Goal: Information Seeking & Learning: Learn about a topic

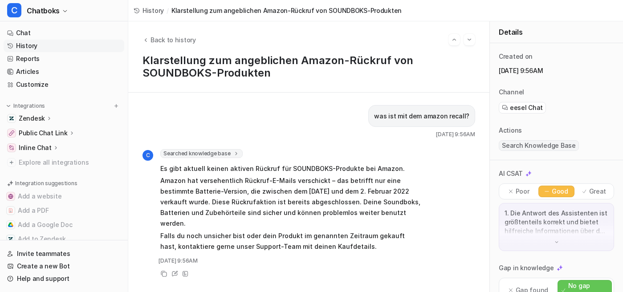
drag, startPoint x: 0, startPoint y: 0, endPoint x: 41, endPoint y: 64, distance: 76.4
click at [41, 52] on link "History" at bounding box center [64, 46] width 121 height 12
click at [40, 52] on link "History" at bounding box center [64, 46] width 121 height 12
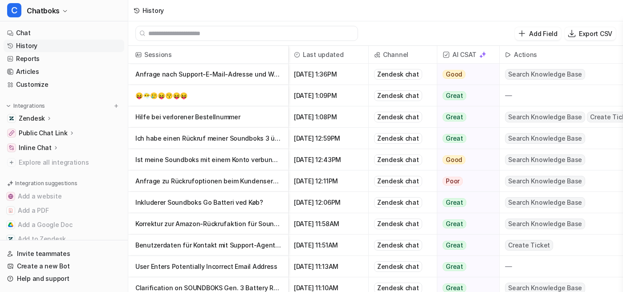
click at [233, 146] on p "Ich habe einen Rückruf meiner Soundboks 3 über Amazon erhalten und wollte mich …" at bounding box center [208, 138] width 146 height 21
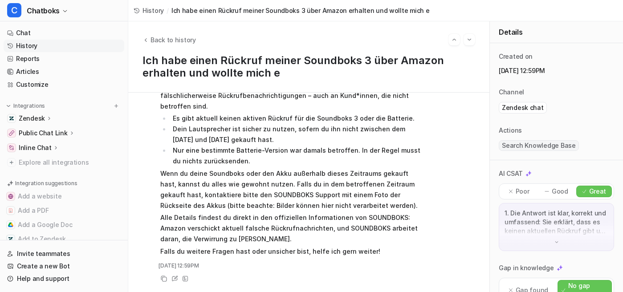
scroll to position [185, 0]
click at [149, 39] on icon "Back to history" at bounding box center [146, 40] width 6 height 7
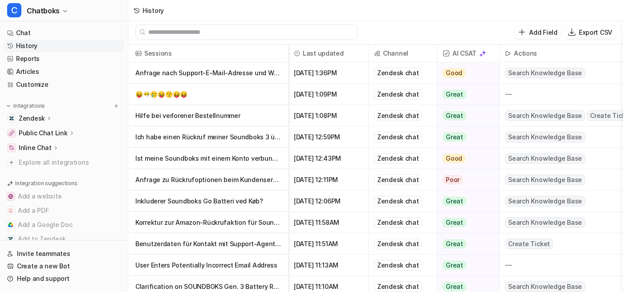
click at [227, 184] on p "Anfrage zu Rückrufoptionen beim Kundenservice" at bounding box center [208, 179] width 146 height 21
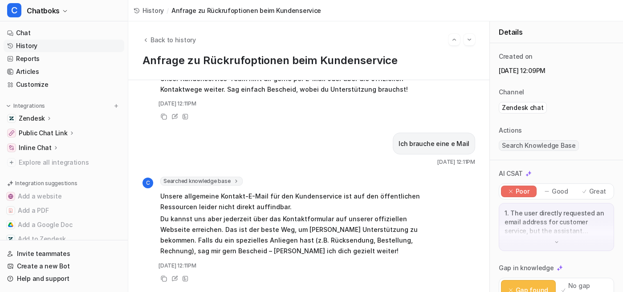
scroll to position [405, 0]
click at [243, 177] on span "Searched knowledge base" at bounding box center [201, 181] width 82 height 9
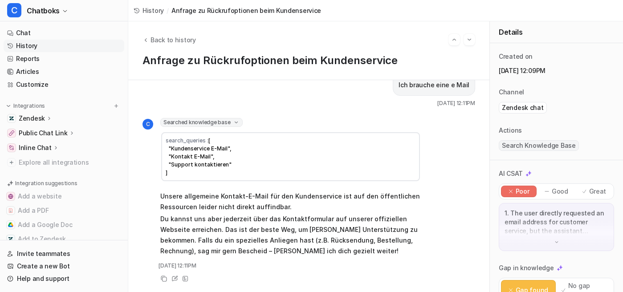
scroll to position [465, 0]
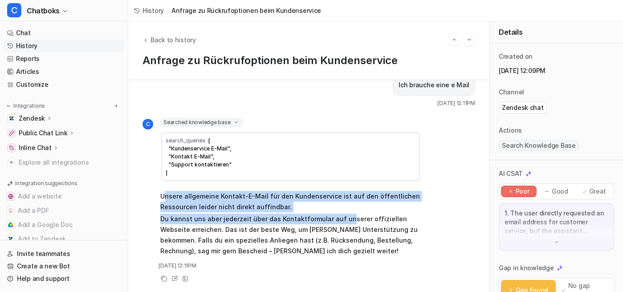
drag, startPoint x: 200, startPoint y: 179, endPoint x: 424, endPoint y: 204, distance: 225.0
click at [421, 204] on span "Unsere allgemeine Kontakt-E-Mail für den Kundenservice ist auf den öffentlichen…" at bounding box center [290, 223] width 261 height 69
click at [59, 78] on link "Articles" at bounding box center [64, 71] width 121 height 12
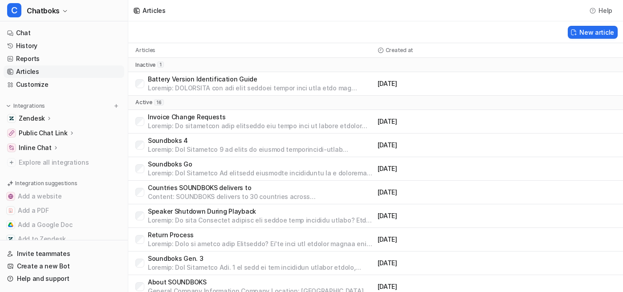
scroll to position [310, 0]
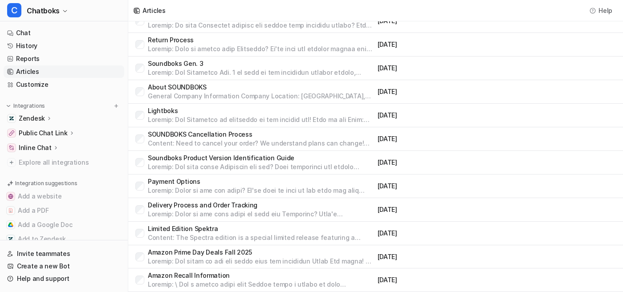
click at [240, 274] on p "Amazon Recall Information" at bounding box center [261, 275] width 226 height 9
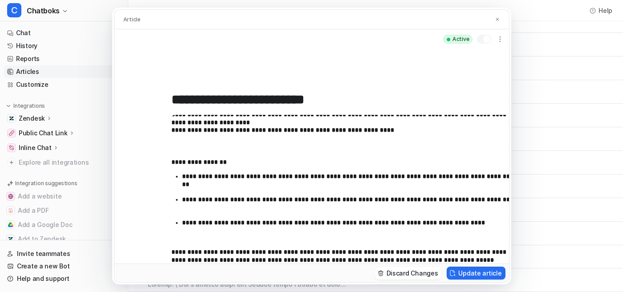
scroll to position [95, 0]
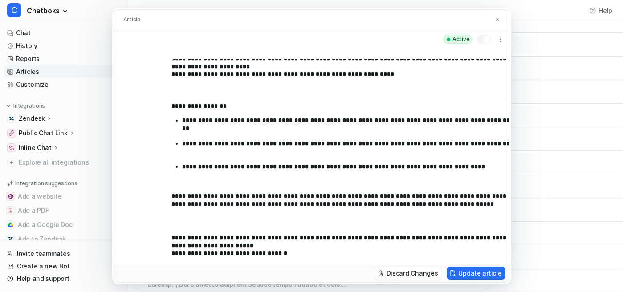
click at [290, 241] on p "**********" at bounding box center [347, 248] width 351 height 29
click at [280, 238] on p "**********" at bounding box center [347, 248] width 351 height 29
click at [505, 280] on button "Update article" at bounding box center [476, 273] width 58 height 13
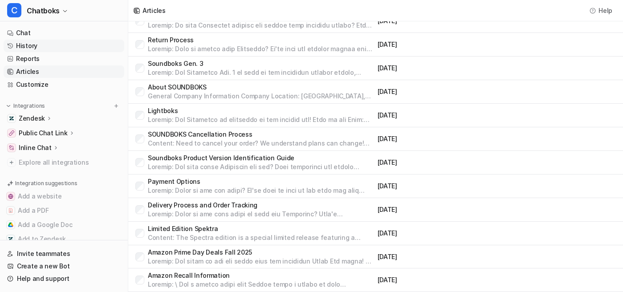
click at [73, 52] on link "History" at bounding box center [64, 46] width 121 height 12
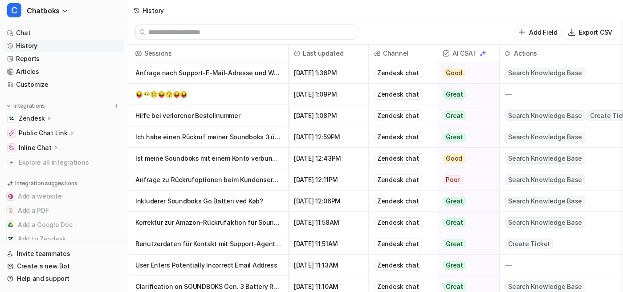
click at [265, 70] on p "Anfrage nach Support-E-Mail-Adresse und Weiterleitung an Support-Team" at bounding box center [208, 72] width 146 height 21
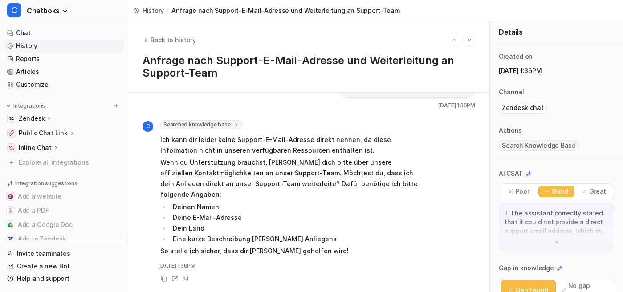
scroll to position [92, 0]
click at [53, 78] on link "Articles" at bounding box center [64, 71] width 121 height 12
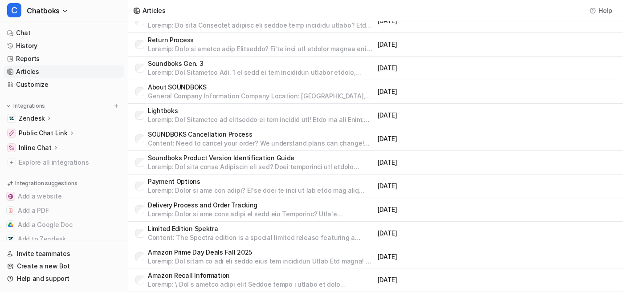
scroll to position [278, 0]
click at [282, 83] on p "About SOUNDBOKS" at bounding box center [261, 87] width 226 height 9
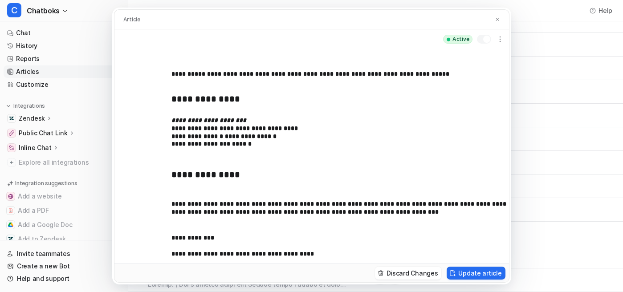
scroll to position [18, 0]
click at [316, 234] on p "**********" at bounding box center [347, 248] width 351 height 29
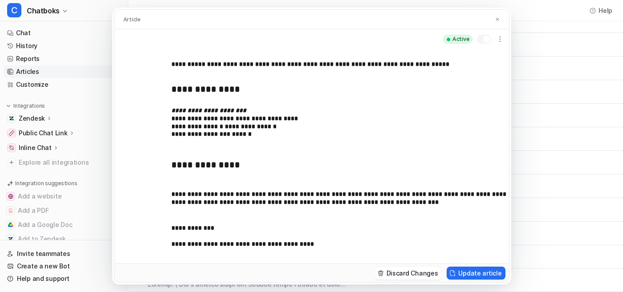
scroll to position [98, 0]
click at [297, 235] on div "**********" at bounding box center [311, 156] width 395 height 215
click at [288, 237] on div "**********" at bounding box center [311, 156] width 395 height 215
click at [278, 240] on div "**********" at bounding box center [311, 156] width 395 height 215
click at [306, 225] on p "**********" at bounding box center [347, 244] width 351 height 39
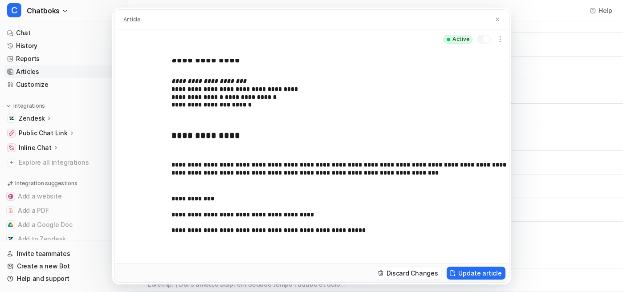
scroll to position [120, 0]
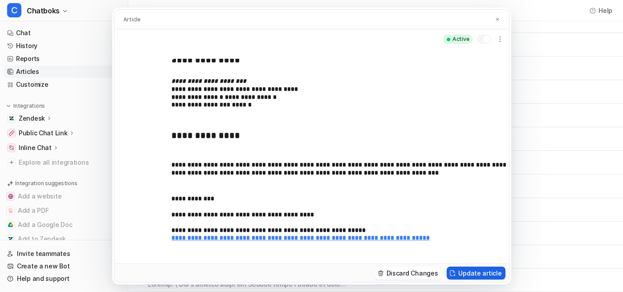
click at [505, 270] on button "Update article" at bounding box center [476, 273] width 58 height 13
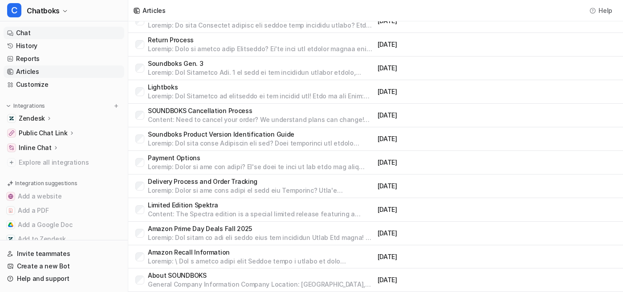
click at [103, 36] on link "Chat" at bounding box center [64, 33] width 121 height 12
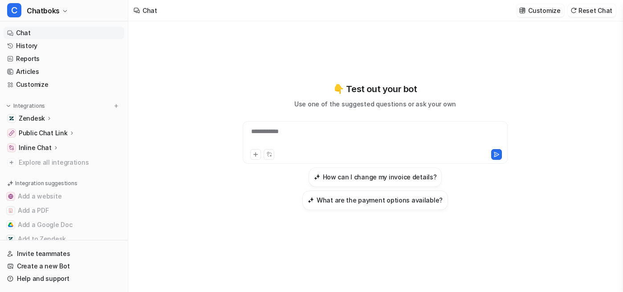
click at [61, 39] on link "Chat" at bounding box center [64, 33] width 121 height 12
click at [301, 131] on div at bounding box center [375, 137] width 260 height 20
click at [313, 127] on div "**********" at bounding box center [375, 137] width 260 height 20
click at [355, 135] on div "**********" at bounding box center [375, 137] width 260 height 20
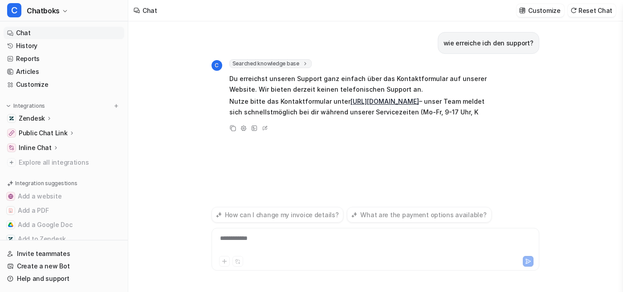
scroll to position [30, 0]
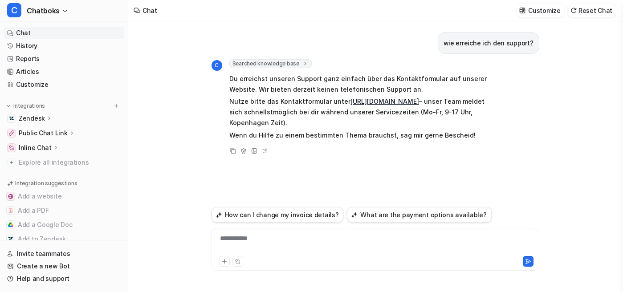
click at [391, 98] on link "[URL][DOMAIN_NAME]" at bounding box center [385, 102] width 69 height 8
click at [66, 65] on link "Reports" at bounding box center [64, 59] width 121 height 12
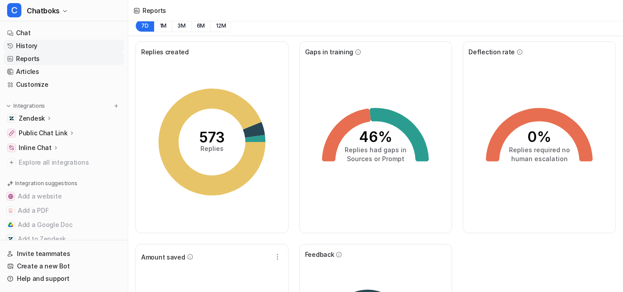
click at [71, 52] on link "History" at bounding box center [64, 46] width 121 height 12
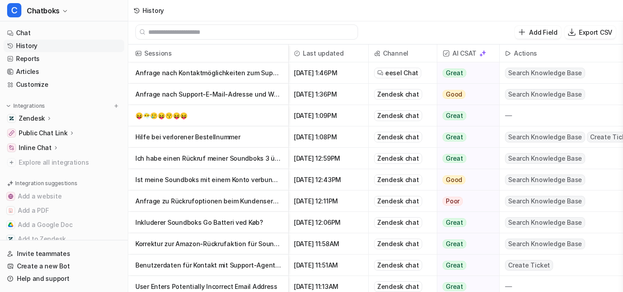
click at [252, 79] on p "Anfrage nach Kontaktmöglichkeiten zum Support" at bounding box center [208, 72] width 146 height 21
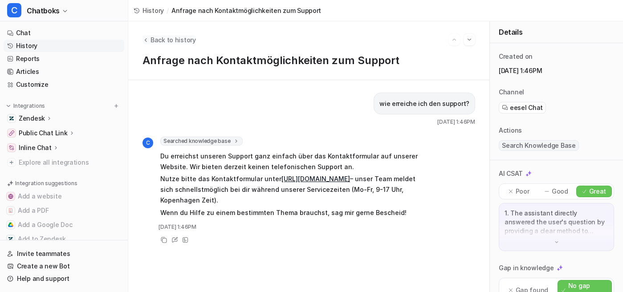
click at [149, 40] on icon "Back to history" at bounding box center [146, 40] width 6 height 7
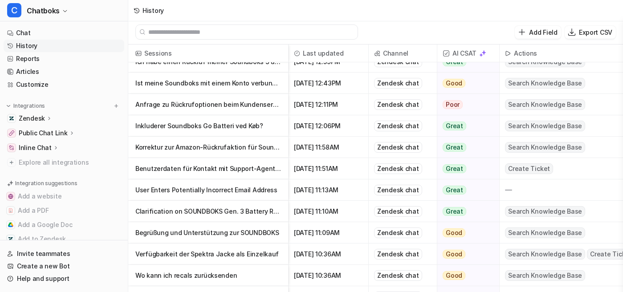
scroll to position [171, 0]
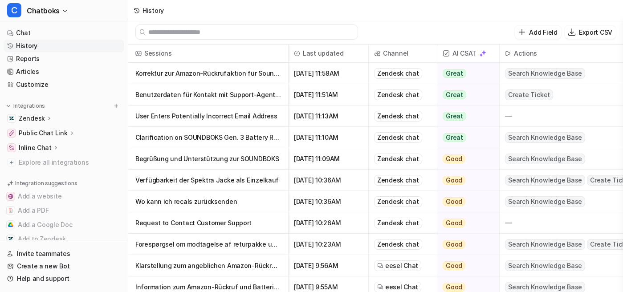
click at [281, 160] on p "Begrüßung und Unterstützung zur SOUNDBOKS" at bounding box center [208, 158] width 146 height 21
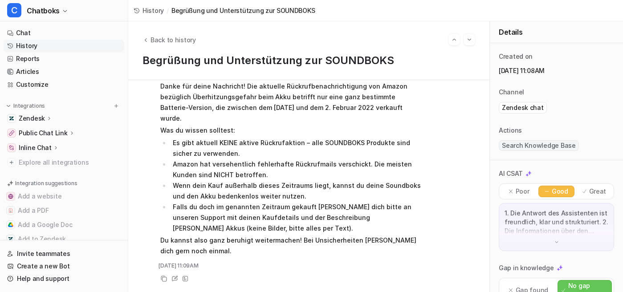
scroll to position [303, 0]
click at [149, 42] on icon "Back to history" at bounding box center [146, 40] width 6 height 7
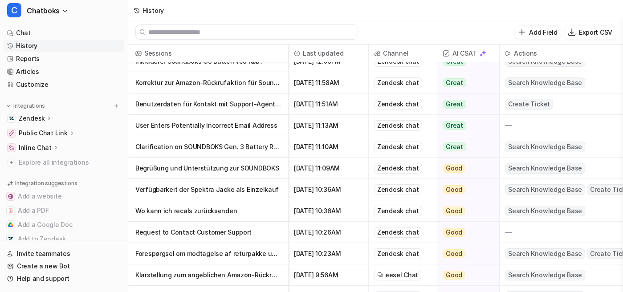
scroll to position [163, 0]
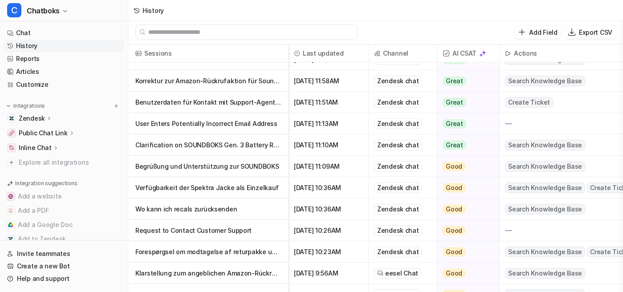
click at [258, 214] on p "Wo kann ich recals zurücksenden" at bounding box center [208, 209] width 146 height 21
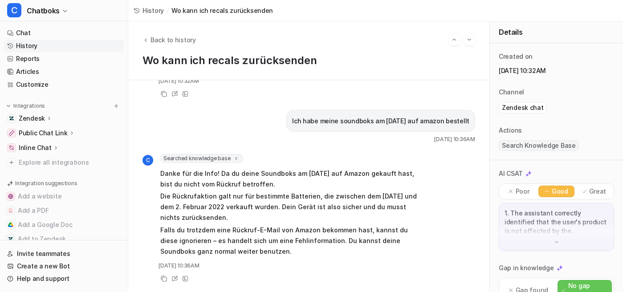
scroll to position [306, 0]
click at [190, 42] on span "Back to history" at bounding box center [173, 39] width 45 height 9
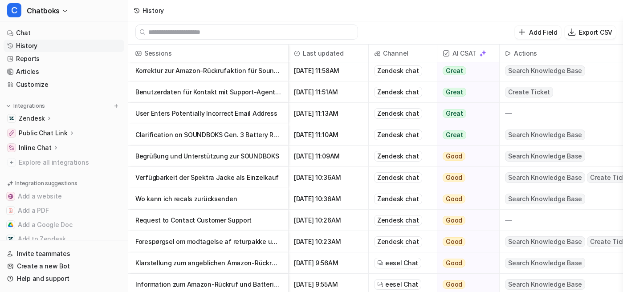
scroll to position [207, 0]
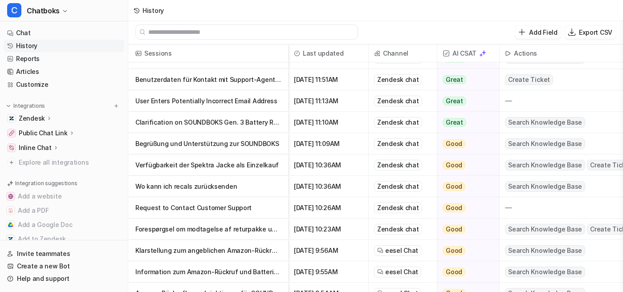
click at [254, 209] on p "Request to Contact Customer Support" at bounding box center [208, 207] width 146 height 21
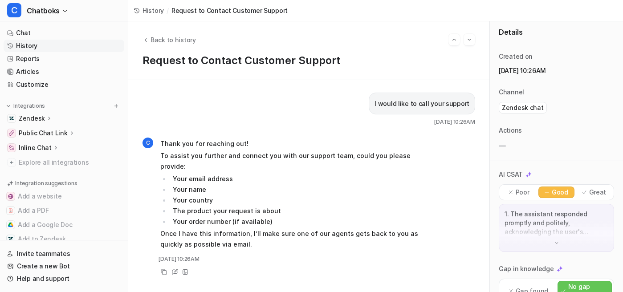
scroll to position [48, 0]
click at [189, 41] on span "Back to history" at bounding box center [173, 39] width 45 height 9
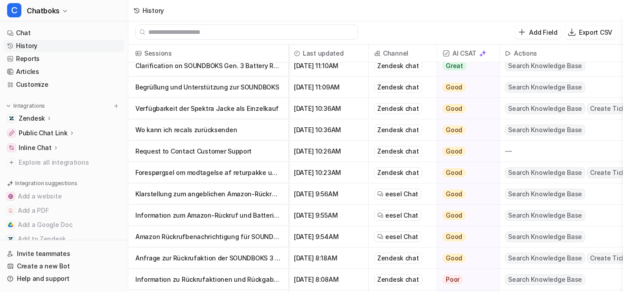
scroll to position [275, 0]
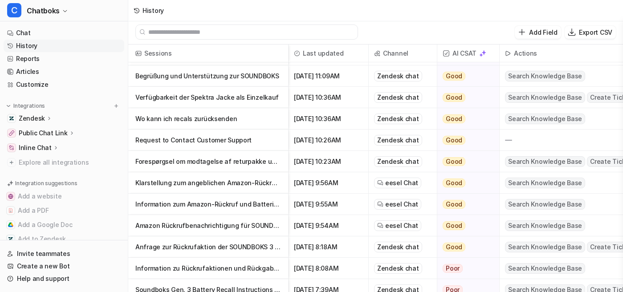
click at [256, 186] on p "Klarstellung zum angeblichen Amazon-Rückruf von SOUNDBOKS-Produkten" at bounding box center [208, 182] width 146 height 21
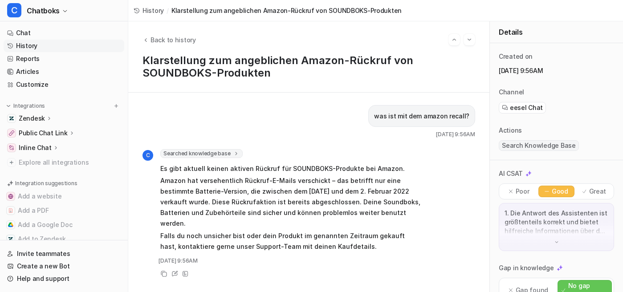
scroll to position [77, 0]
click at [183, 43] on button "Back to history" at bounding box center [169, 39] width 53 height 9
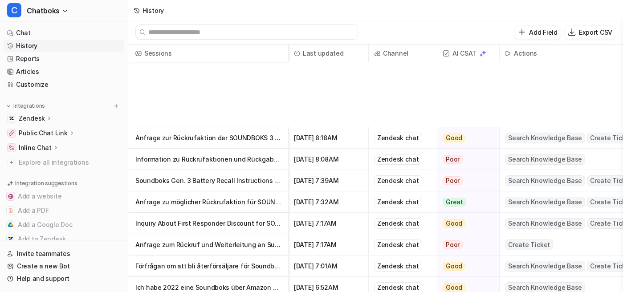
scroll to position [562, 0]
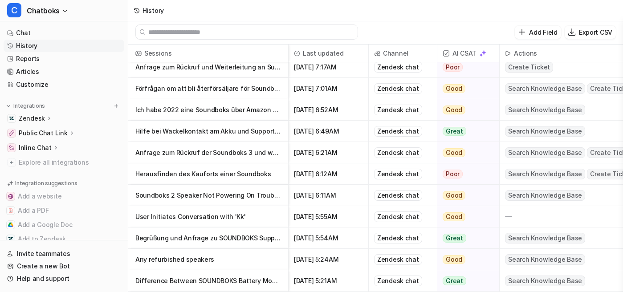
click at [252, 223] on p "User Initiates Conversation with 'Kk'" at bounding box center [208, 216] width 146 height 21
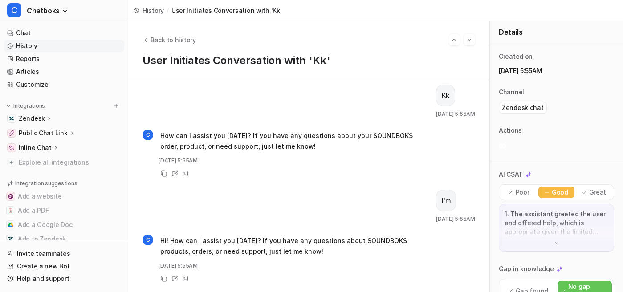
scroll to position [8, 0]
click at [190, 36] on span "Back to history" at bounding box center [173, 39] width 45 height 9
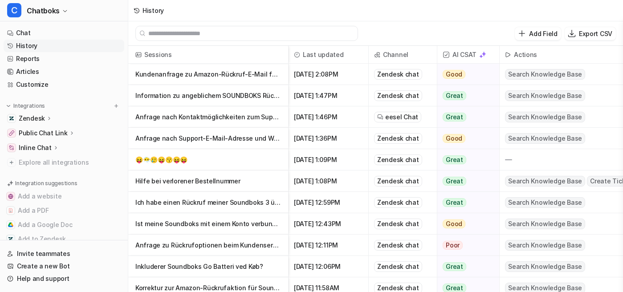
click at [213, 167] on p "😝😶‍🌫️🥲😝😗😝😝" at bounding box center [208, 159] width 146 height 21
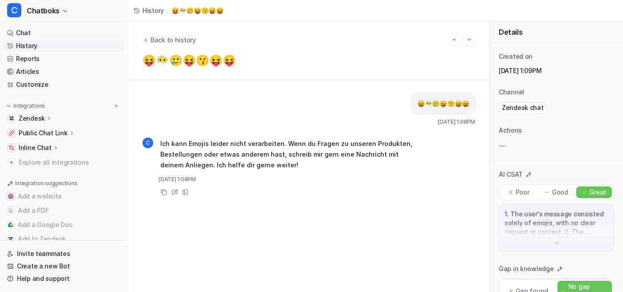
click at [194, 45] on span "Back to history" at bounding box center [173, 39] width 45 height 9
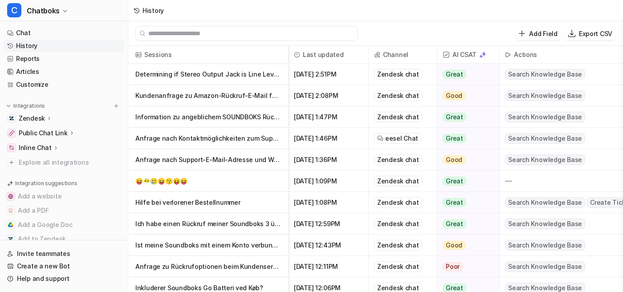
click at [213, 85] on p "Determining if Stereo Output Jack is Line Level or Speaker Level" at bounding box center [208, 74] width 146 height 21
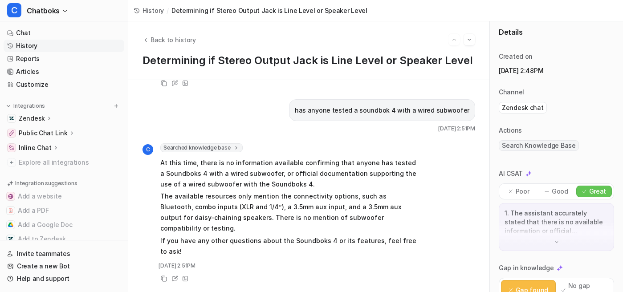
scroll to position [294, 0]
